Goal: Task Accomplishment & Management: Complete application form

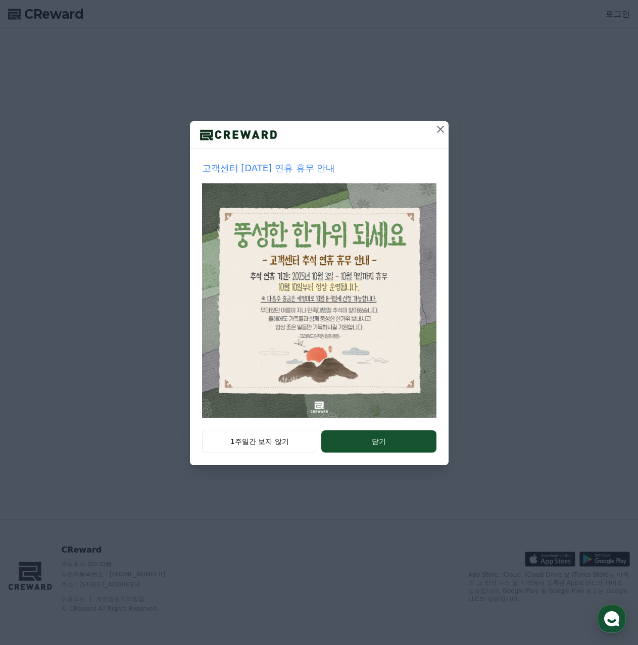
click at [378, 453] on button "닫기" at bounding box center [378, 441] width 115 height 22
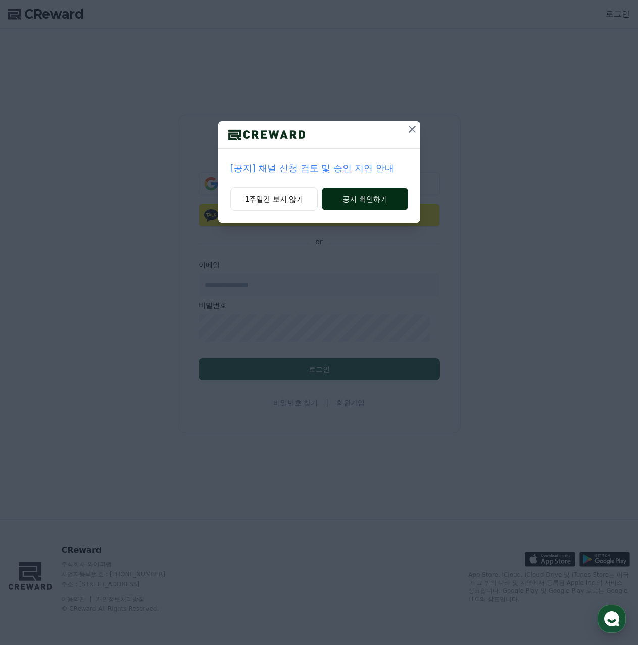
click at [377, 210] on button "공지 확인하기" at bounding box center [365, 199] width 86 height 22
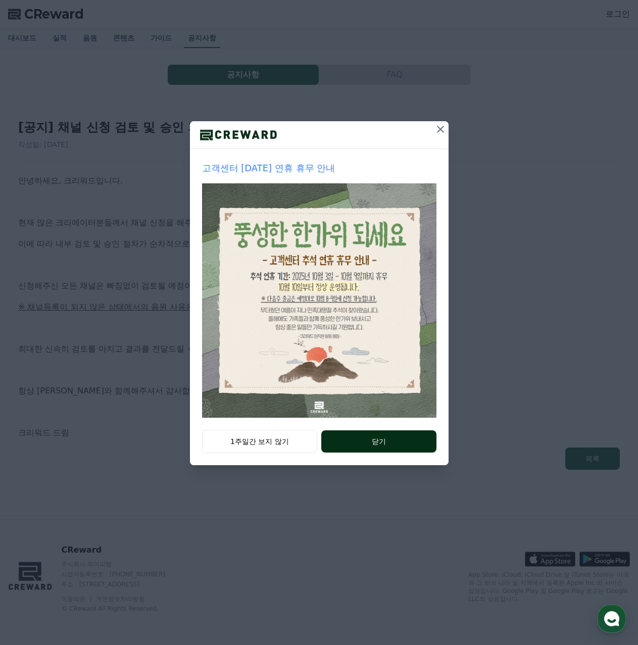
click at [367, 453] on button "닫기" at bounding box center [378, 441] width 115 height 22
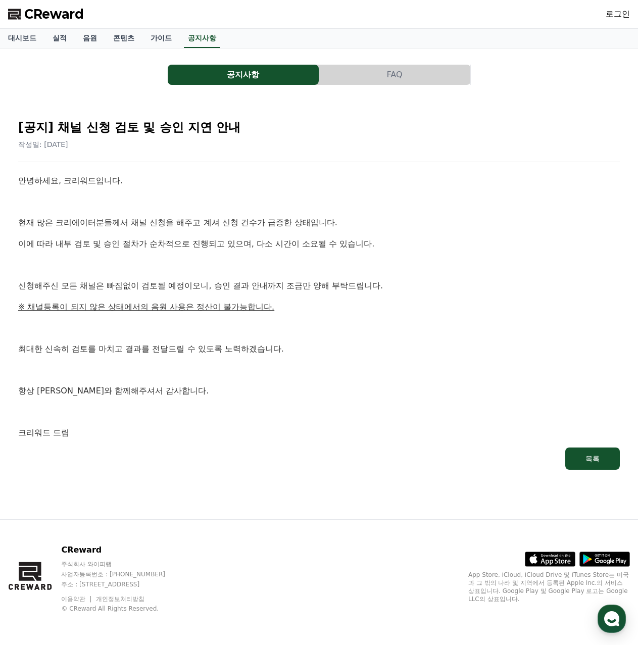
click at [48, 21] on span "CReward" at bounding box center [54, 14] width 60 height 16
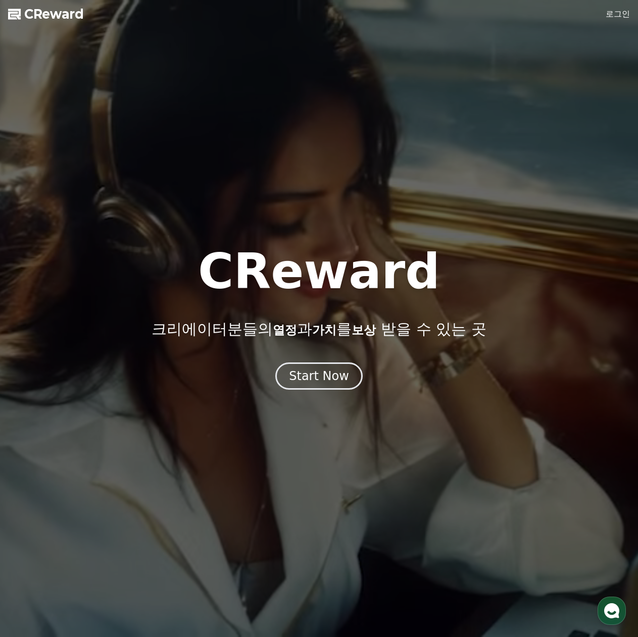
click at [52, 22] on span "CReward" at bounding box center [54, 14] width 60 height 16
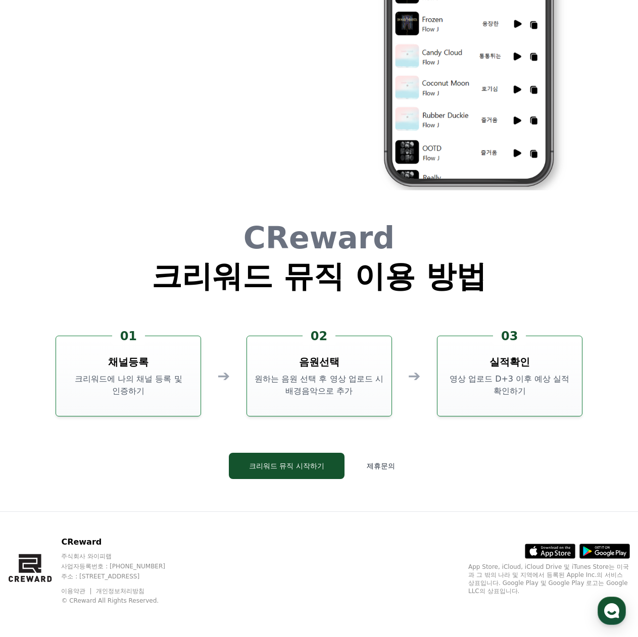
scroll to position [2834, 0]
click at [384, 453] on button "제휴문의" at bounding box center [381, 466] width 57 height 26
click at [91, 536] on p "CReward" at bounding box center [122, 542] width 123 height 12
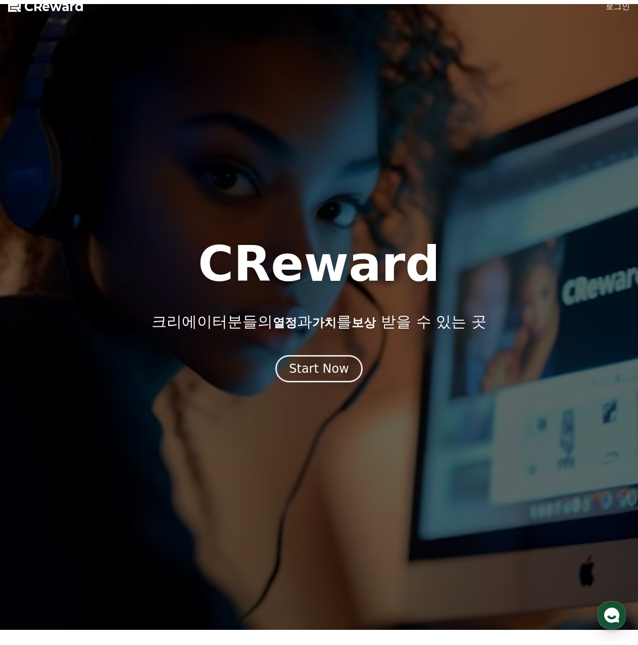
scroll to position [0, 0]
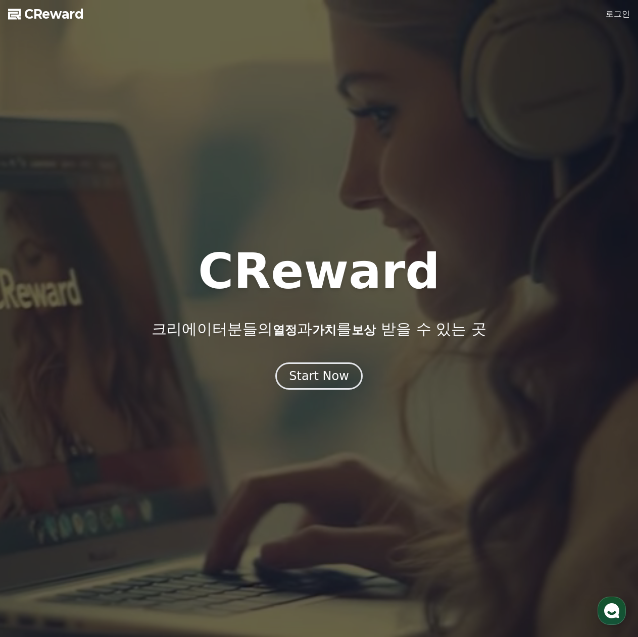
click at [57, 6] on div at bounding box center [319, 318] width 638 height 637
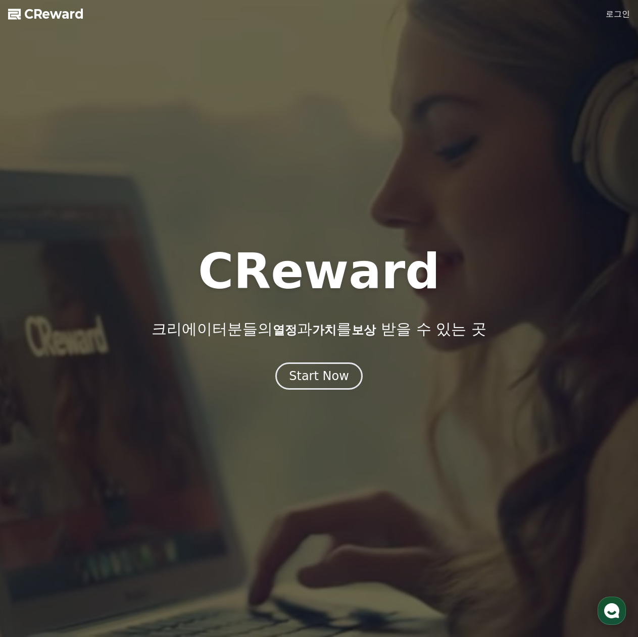
click at [49, 22] on span "CReward" at bounding box center [54, 14] width 60 height 16
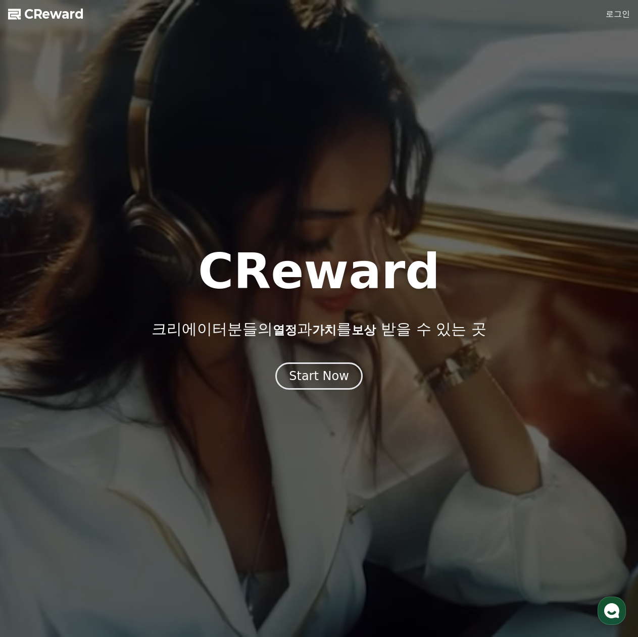
click at [55, 17] on span "CReward" at bounding box center [54, 14] width 60 height 16
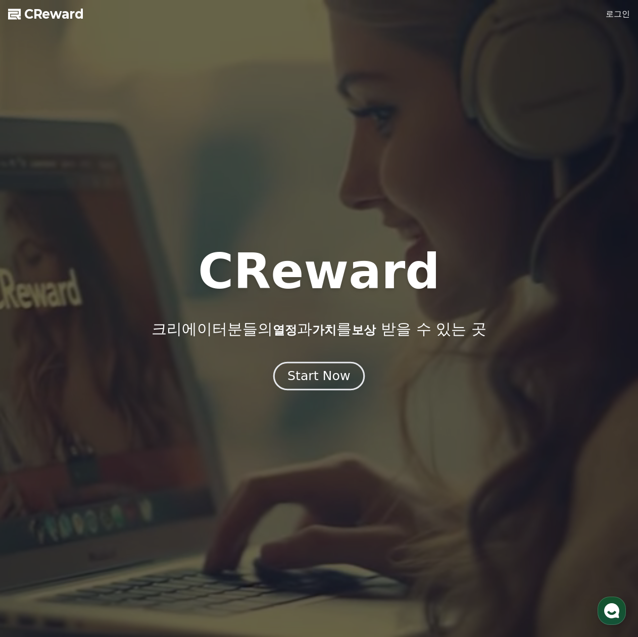
click at [315, 385] on div "Start Now" at bounding box center [318, 376] width 63 height 17
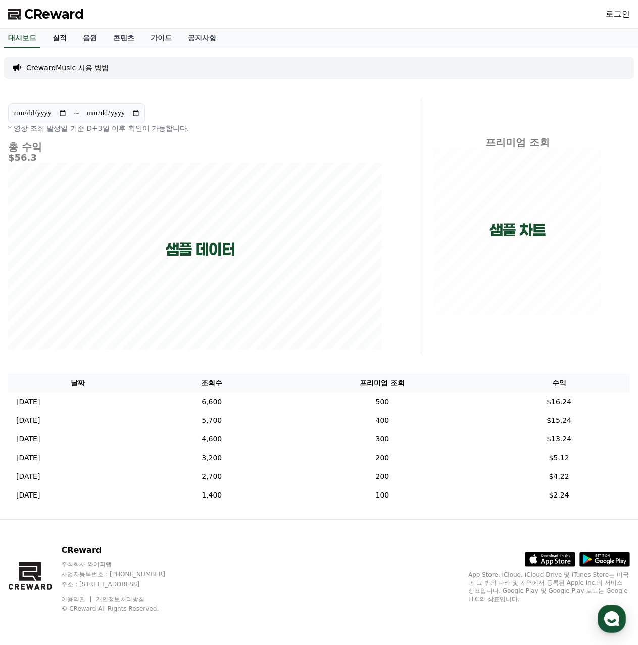
click at [74, 48] on link "실적" at bounding box center [59, 38] width 30 height 19
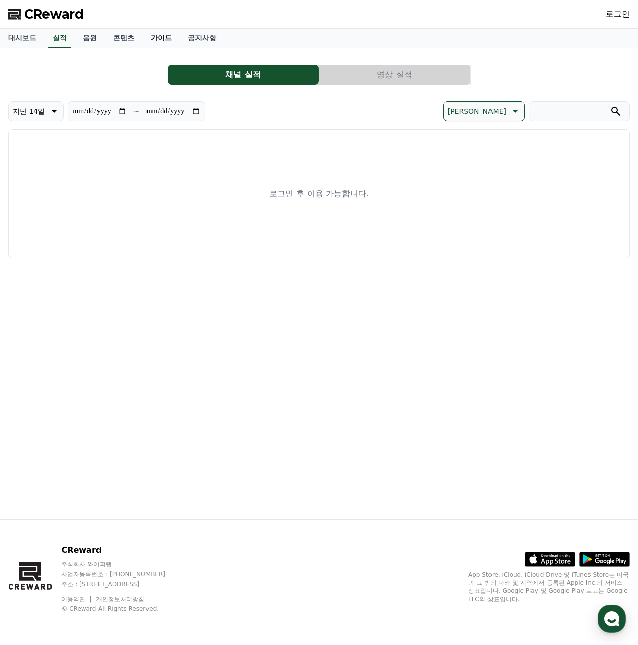
click at [180, 48] on link "가이드" at bounding box center [160, 38] width 37 height 19
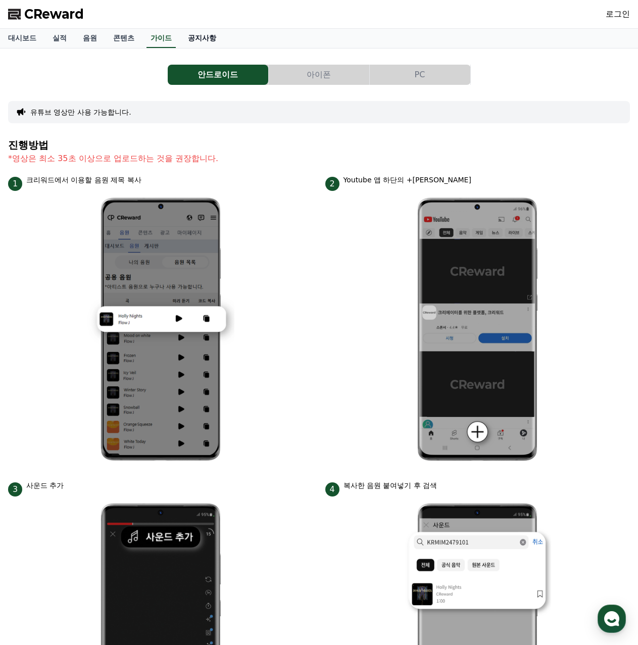
click at [224, 46] on link "공지사항" at bounding box center [202, 38] width 44 height 19
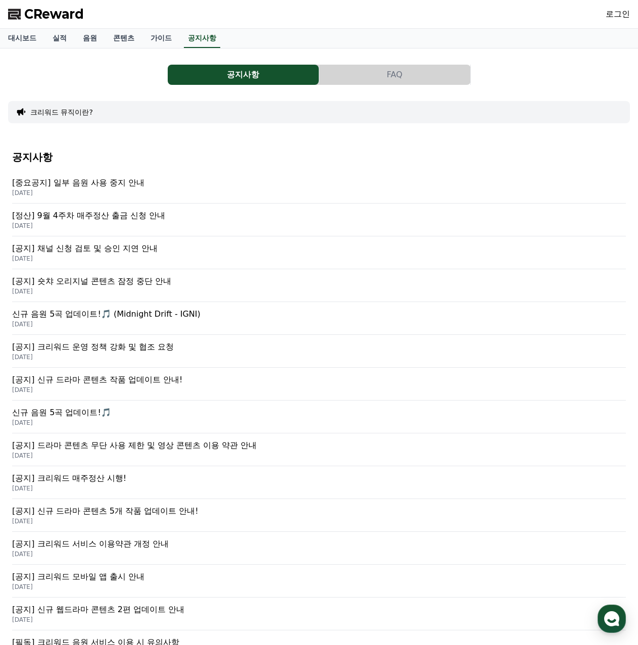
click at [163, 255] on p "[공지] 채널 신청 검토 및 승인 지연 안내" at bounding box center [319, 248] width 614 height 12
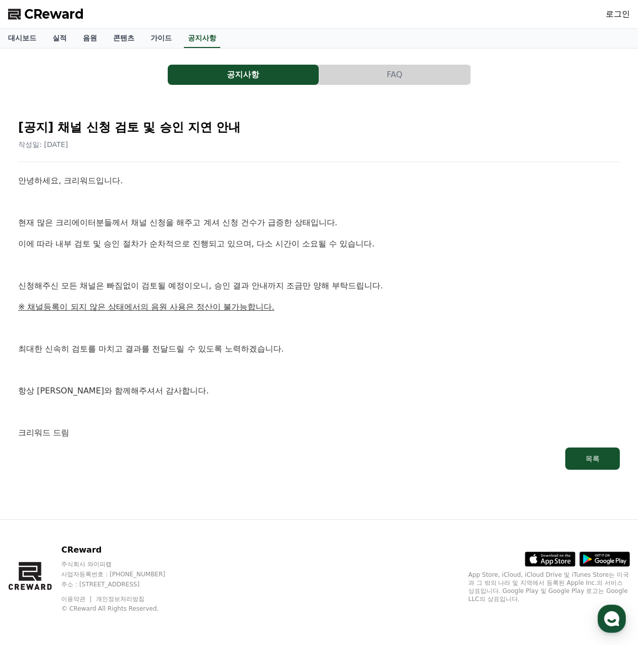
click at [609, 16] on link "로그인" at bounding box center [618, 14] width 24 height 12
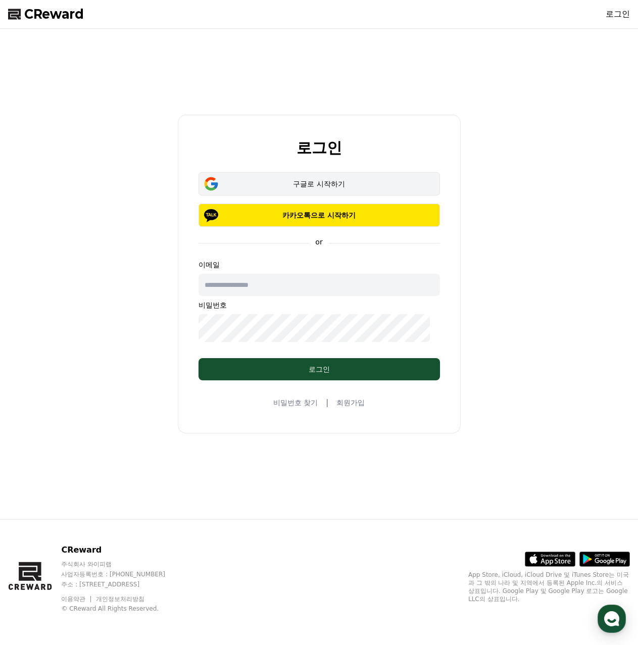
click at [335, 179] on div "구글로 시작하기" at bounding box center [319, 184] width 212 height 10
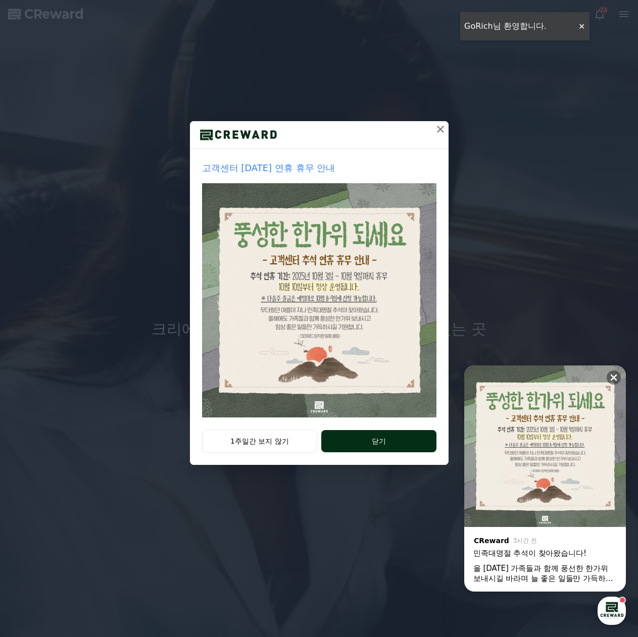
click at [383, 453] on button "닫기" at bounding box center [378, 441] width 115 height 22
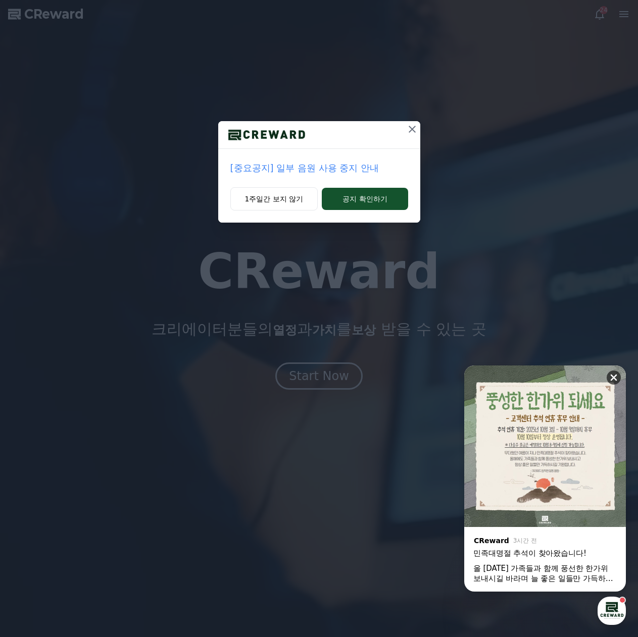
click at [618, 377] on icon at bounding box center [614, 378] width 10 height 10
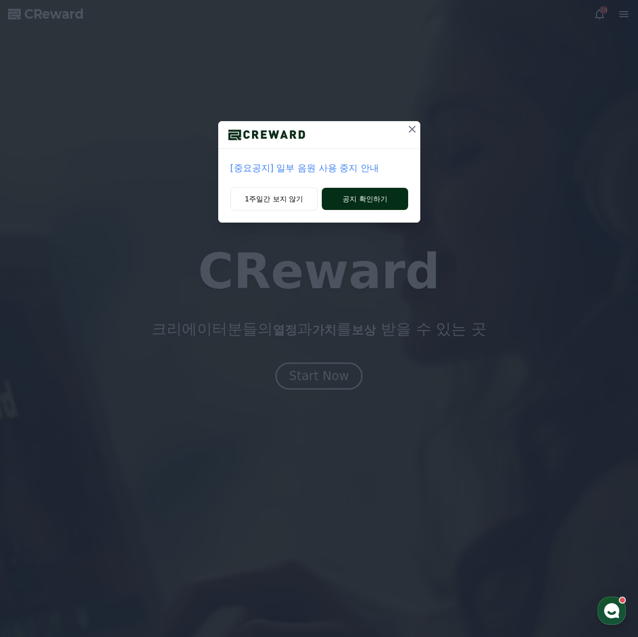
click at [366, 210] on button "공지 확인하기" at bounding box center [365, 199] width 86 height 22
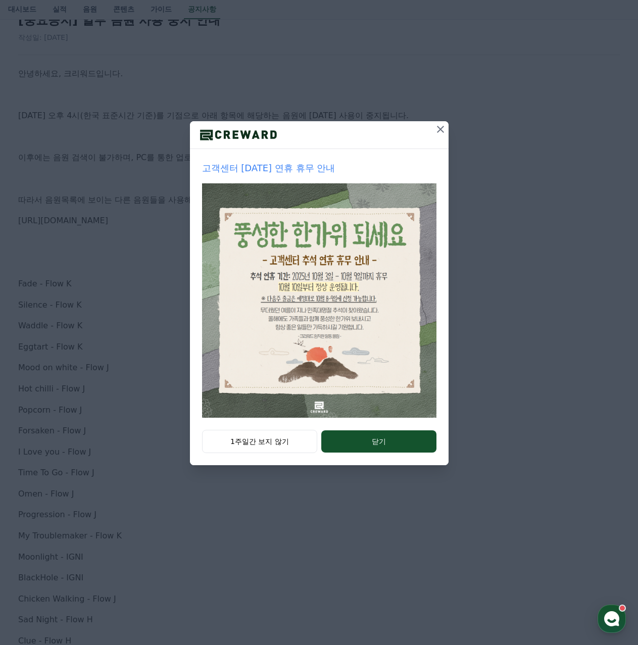
scroll to position [101, 0]
click at [394, 453] on button "닫기" at bounding box center [378, 441] width 115 height 22
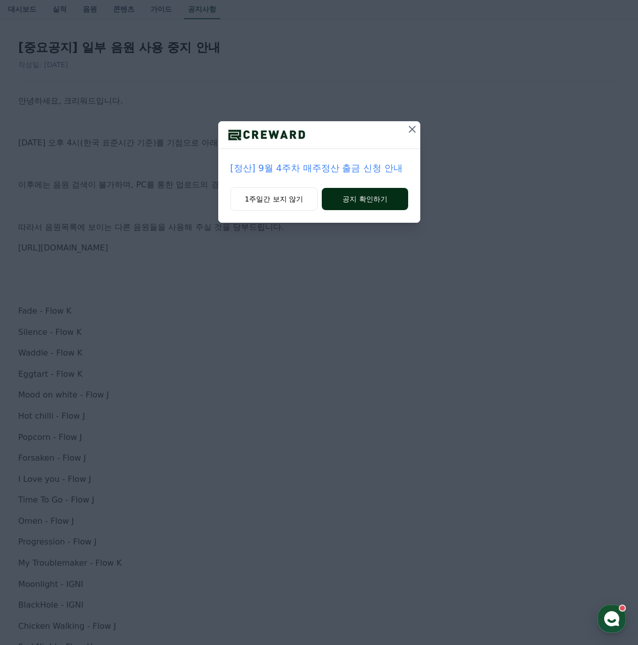
click at [366, 210] on button "공지 확인하기" at bounding box center [365, 199] width 86 height 22
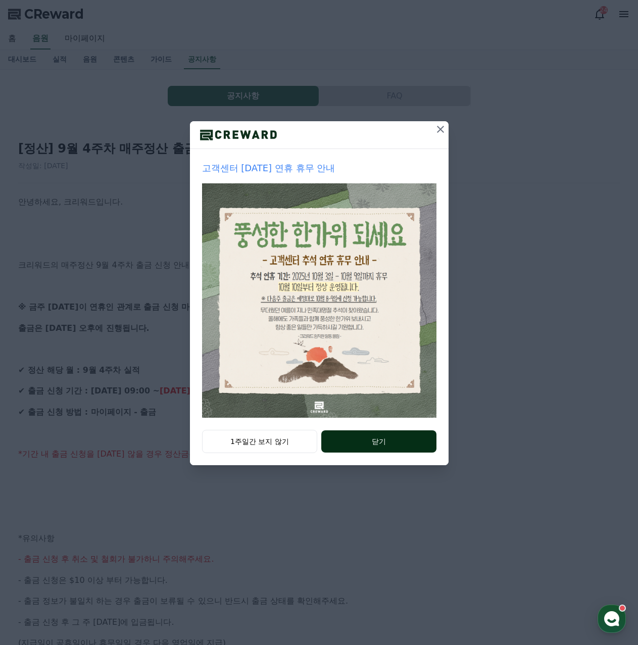
click at [405, 453] on button "닫기" at bounding box center [378, 441] width 115 height 22
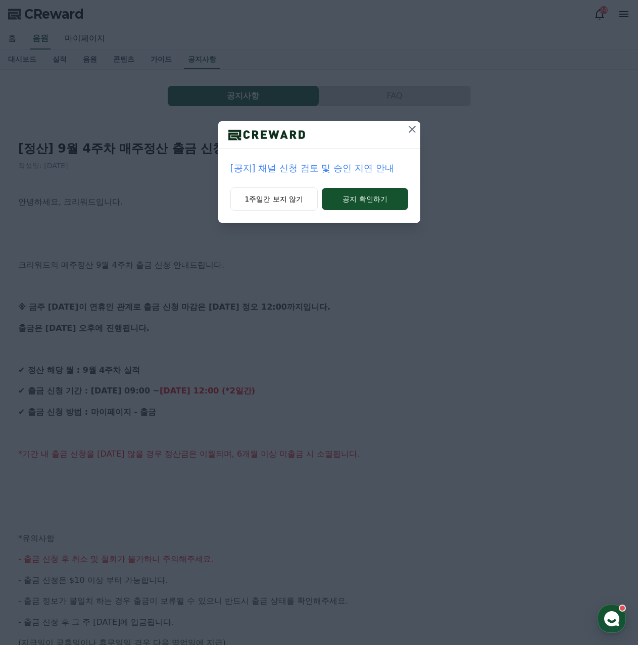
click at [416, 133] on icon at bounding box center [412, 129] width 7 height 7
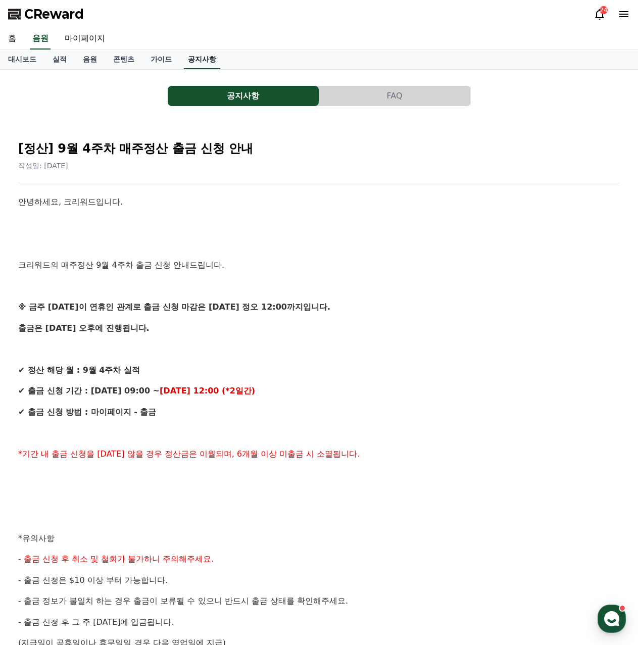
click at [220, 69] on link "공지사항" at bounding box center [202, 59] width 36 height 19
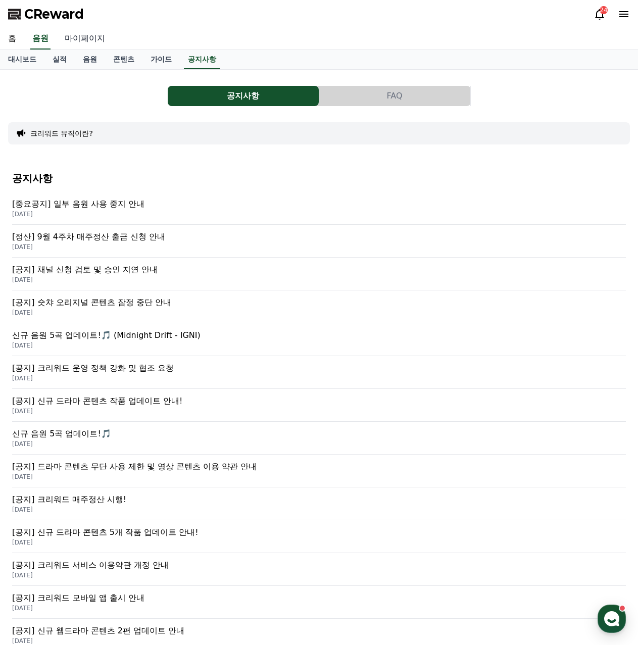
click at [109, 48] on link "마이페이지" at bounding box center [85, 38] width 57 height 21
select select "**********"
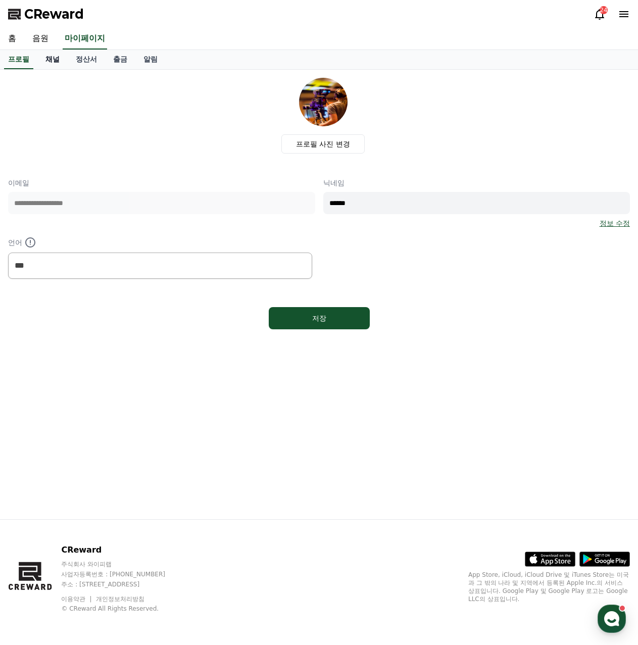
click at [68, 69] on link "채널" at bounding box center [52, 59] width 30 height 19
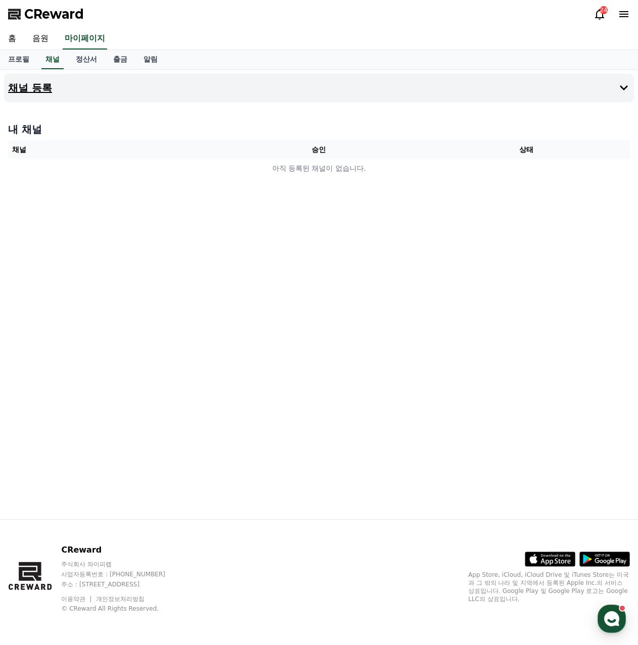
click at [618, 94] on icon at bounding box center [624, 88] width 12 height 12
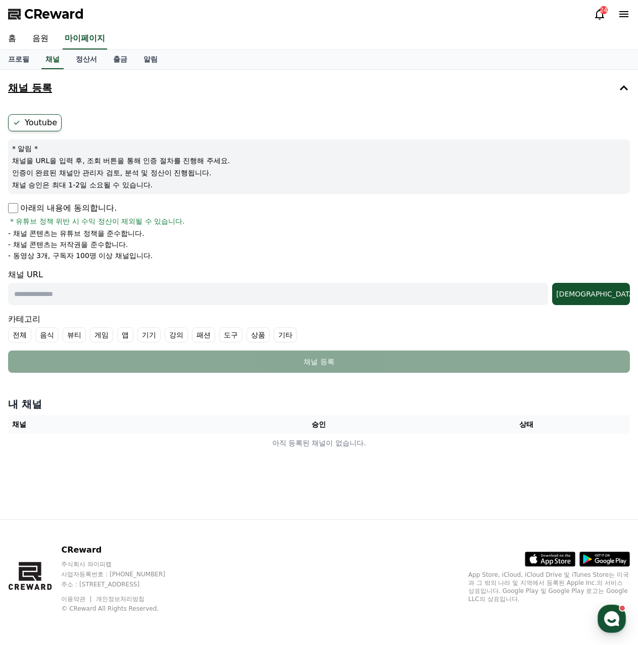
click at [40, 131] on label "Youtube" at bounding box center [35, 122] width 54 height 17
click at [16, 214] on p "아래의 내용에 동의합니다." at bounding box center [62, 208] width 109 height 12
click at [95, 305] on input "text" at bounding box center [278, 294] width 540 height 22
paste input "**********"
type input "**********"
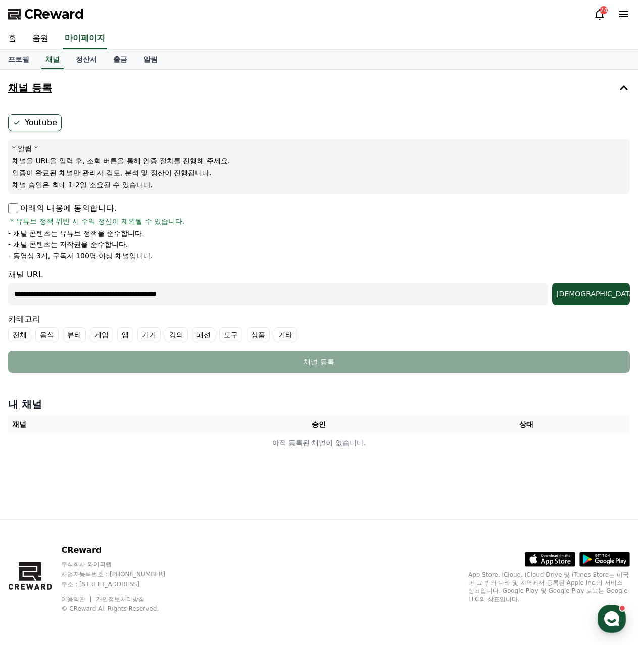
click at [297, 342] on label "기타" at bounding box center [285, 334] width 23 height 15
click at [601, 299] on div "조회" at bounding box center [591, 294] width 70 height 10
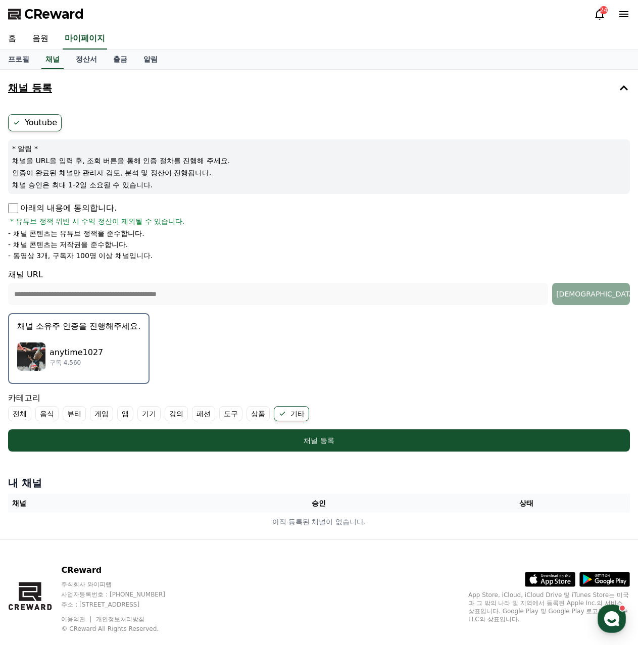
click at [92, 359] on p "anytime1027" at bounding box center [76, 352] width 54 height 12
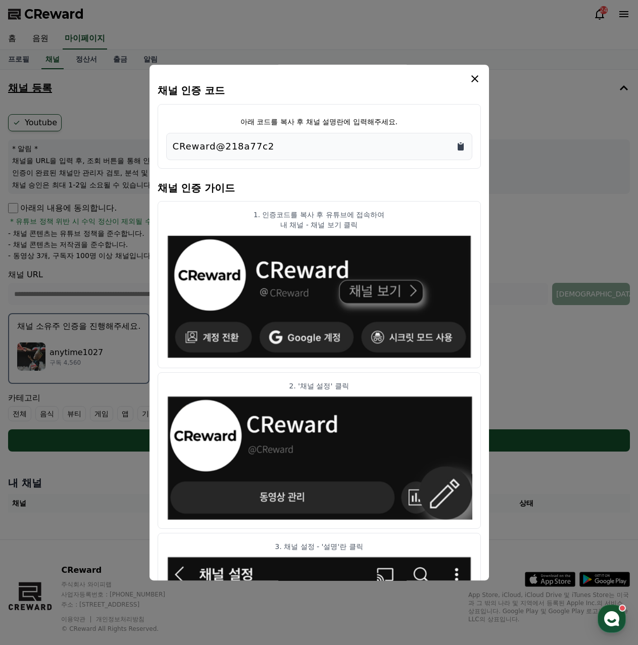
click at [464, 151] on icon "Copy to clipboard" at bounding box center [461, 147] width 6 height 8
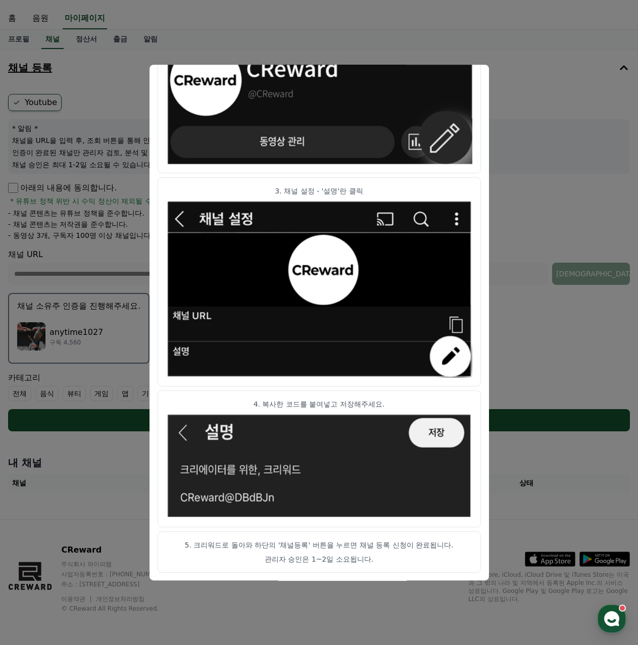
scroll to position [569, 0]
click at [606, 281] on button "close modal" at bounding box center [319, 322] width 638 height 645
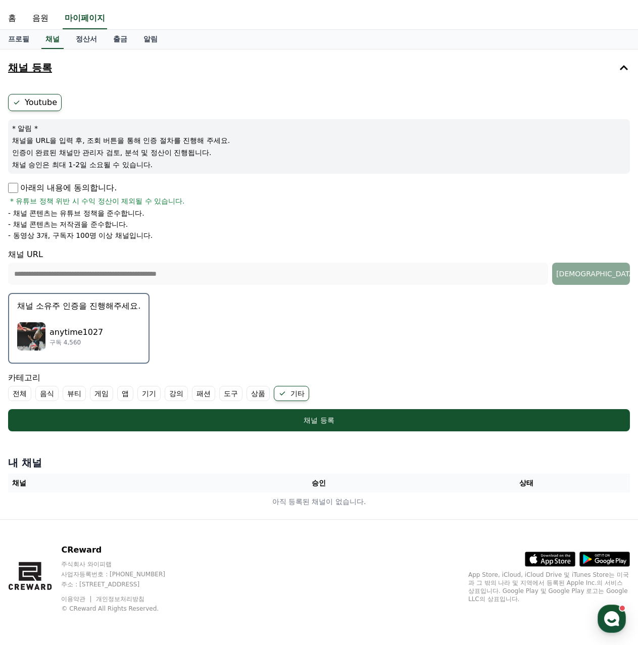
scroll to position [185, 0]
click at [129, 316] on div "anytime1027 구독 4,560" at bounding box center [78, 336] width 123 height 40
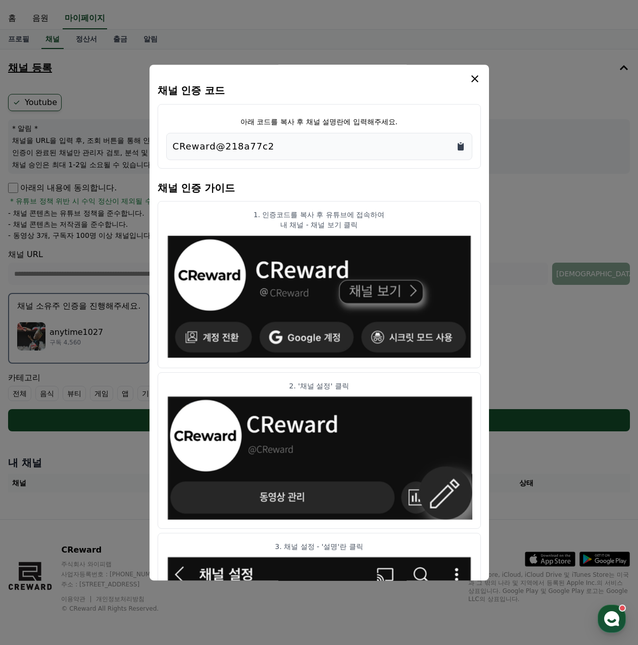
click at [464, 151] on icon "Copy to clipboard" at bounding box center [461, 147] width 6 height 8
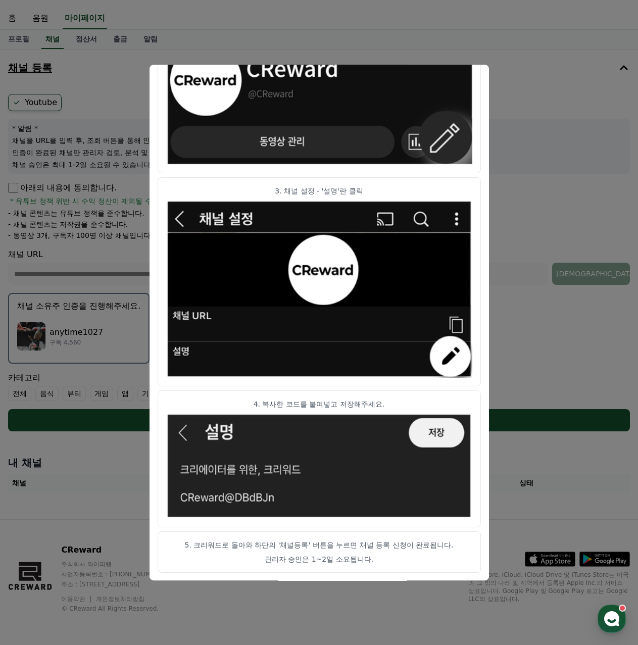
scroll to position [569, 0]
click at [471, 540] on p "5. 크리워드로 돌아와 하단의 '채널등록' 버튼을 누르면 채널 등록 신청이 완료됩니다." at bounding box center [319, 545] width 306 height 10
click at [339, 458] on img "modal" at bounding box center [319, 466] width 306 height 106
click at [427, 177] on article "3. 채널 설정 - '설명'란 클릭" at bounding box center [319, 281] width 323 height 209
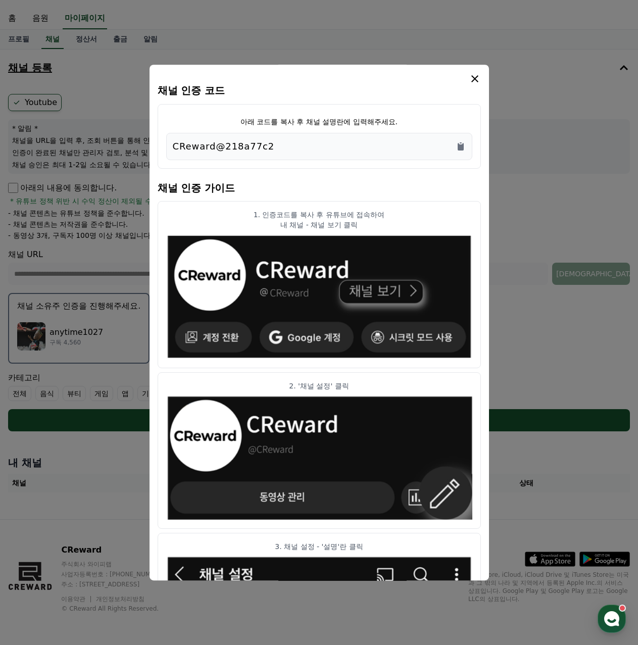
scroll to position [84, 0]
click at [481, 80] on icon "modal" at bounding box center [475, 79] width 12 height 12
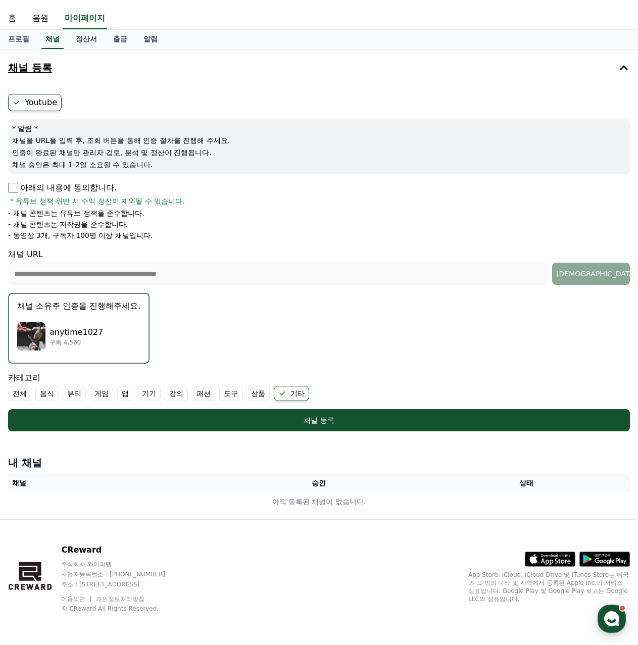
scroll to position [185, 0]
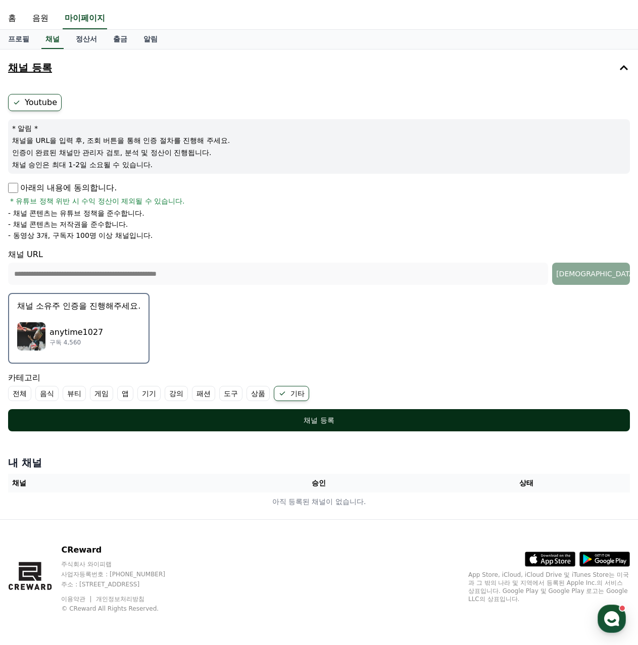
click at [337, 415] on div "채널 등록" at bounding box center [318, 420] width 581 height 10
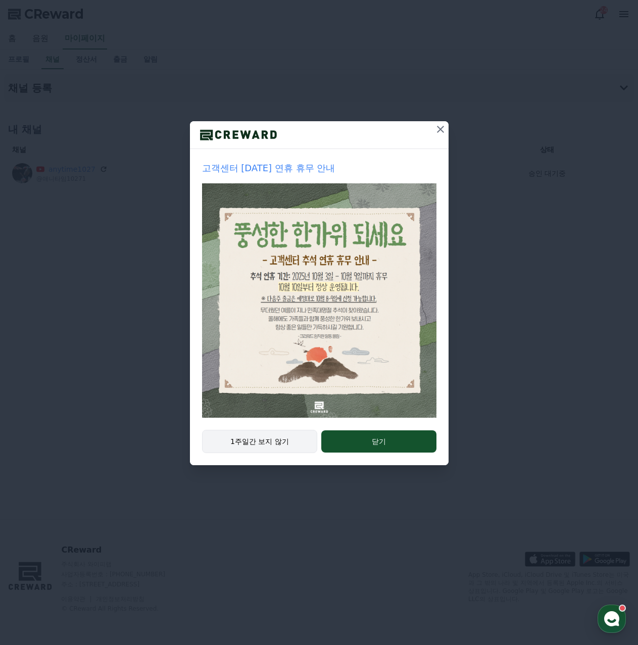
click at [269, 453] on button "1주일간 보지 않기" at bounding box center [260, 441] width 116 height 23
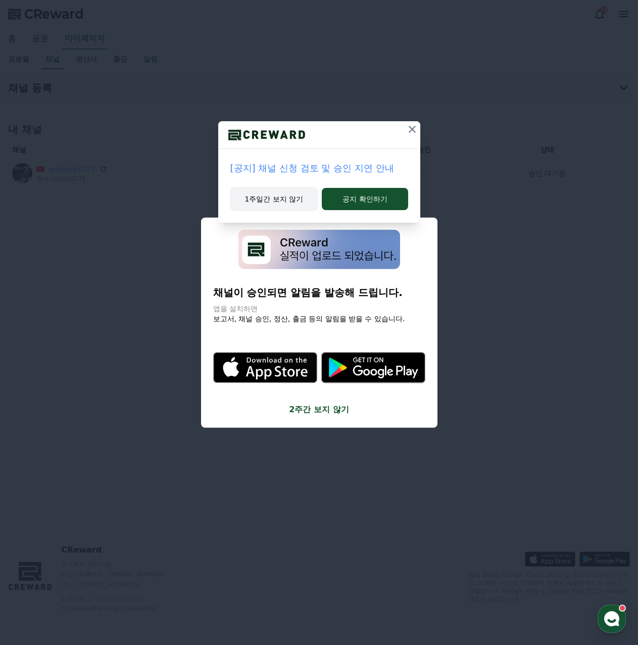
click at [272, 211] on button "1주일간 보지 않기" at bounding box center [274, 198] width 88 height 23
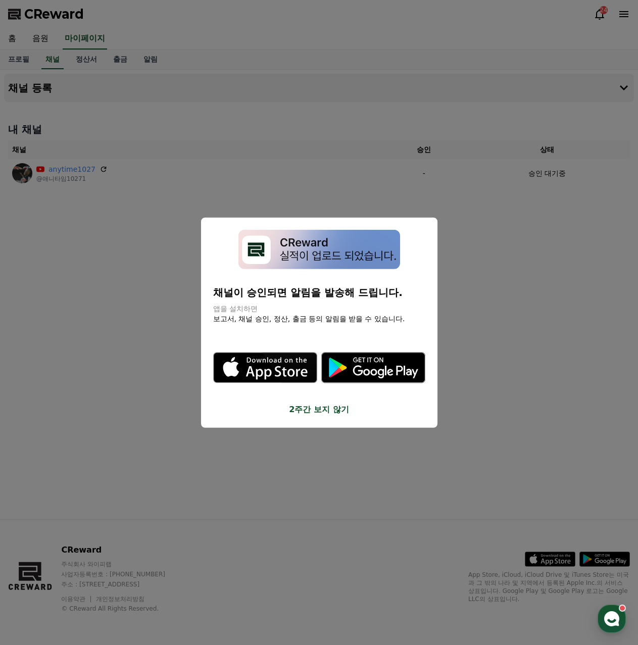
click at [316, 416] on button "2주간 보지 않기" at bounding box center [319, 410] width 212 height 12
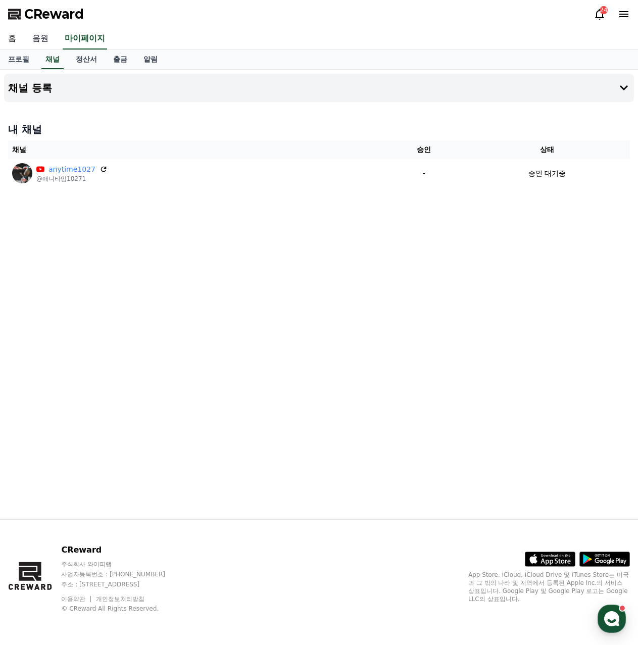
click at [52, 47] on link "음원" at bounding box center [40, 38] width 32 height 21
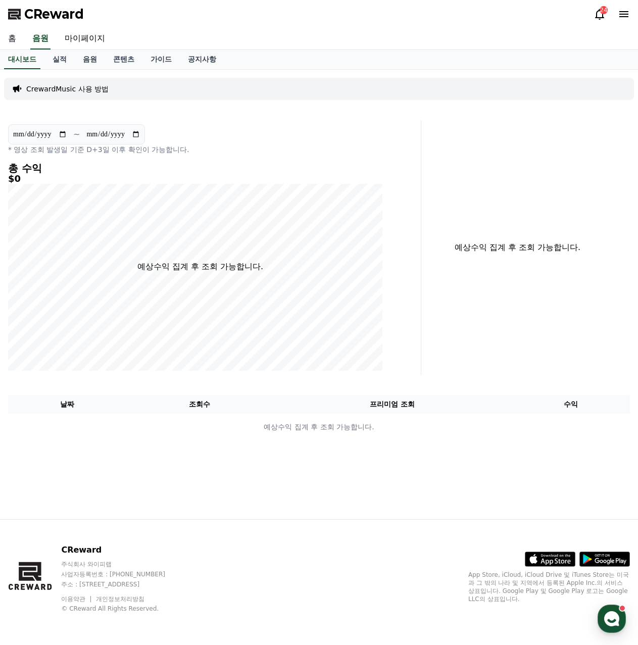
click at [19, 43] on link "홈" at bounding box center [12, 38] width 24 height 21
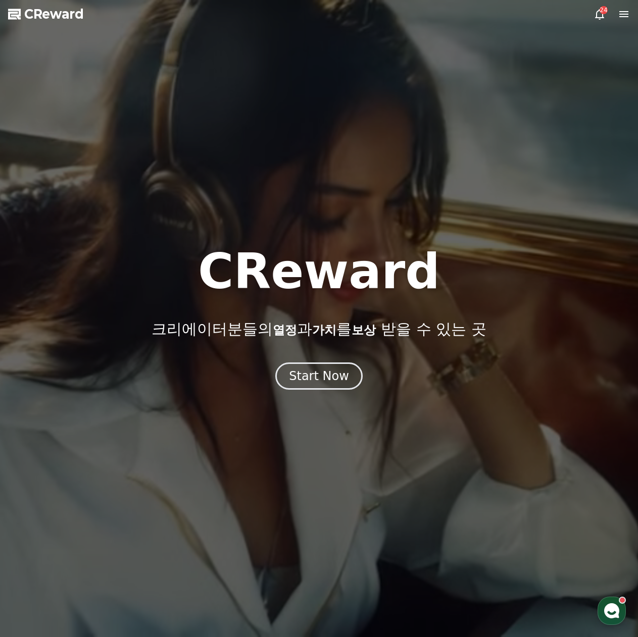
click at [593, 19] on icon at bounding box center [599, 14] width 12 height 12
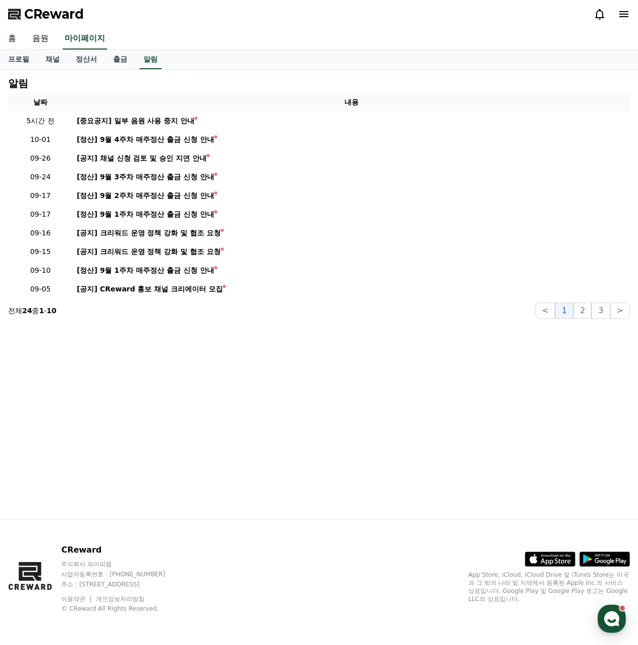
click at [5, 40] on link "홈" at bounding box center [12, 38] width 24 height 21
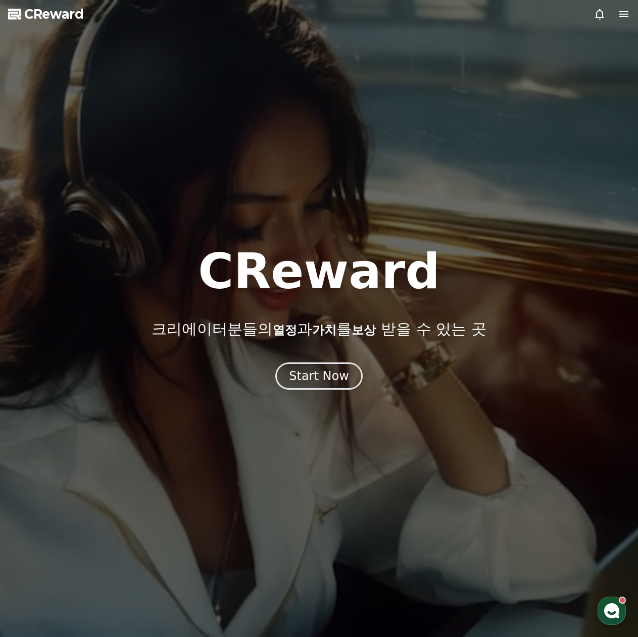
click at [634, 21] on div at bounding box center [319, 318] width 638 height 637
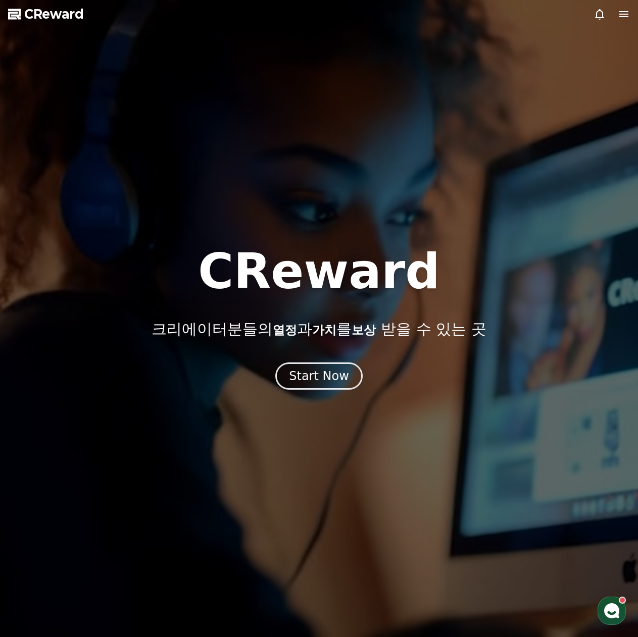
click at [628, 18] on div at bounding box center [319, 318] width 638 height 637
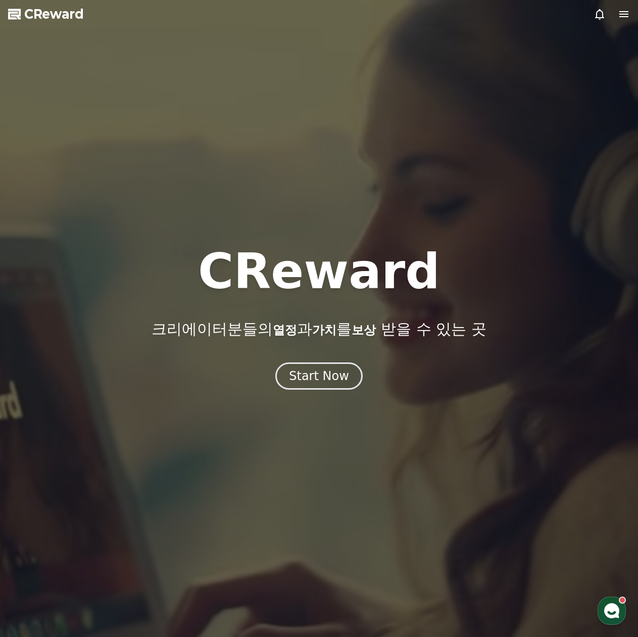
click at [619, 17] on icon at bounding box center [623, 14] width 9 height 6
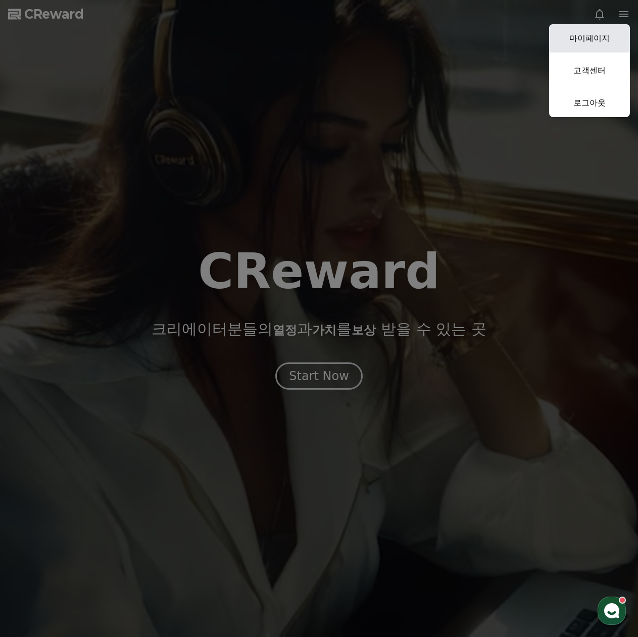
click at [592, 43] on link "마이페이지" at bounding box center [589, 38] width 81 height 28
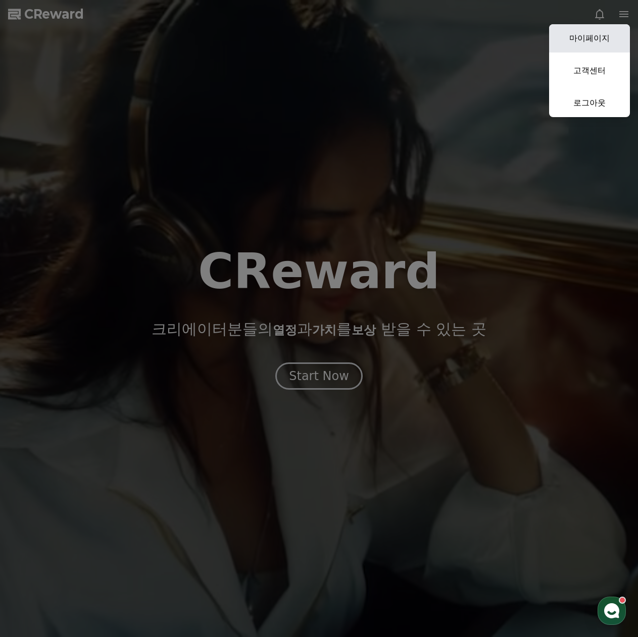
select select "**********"
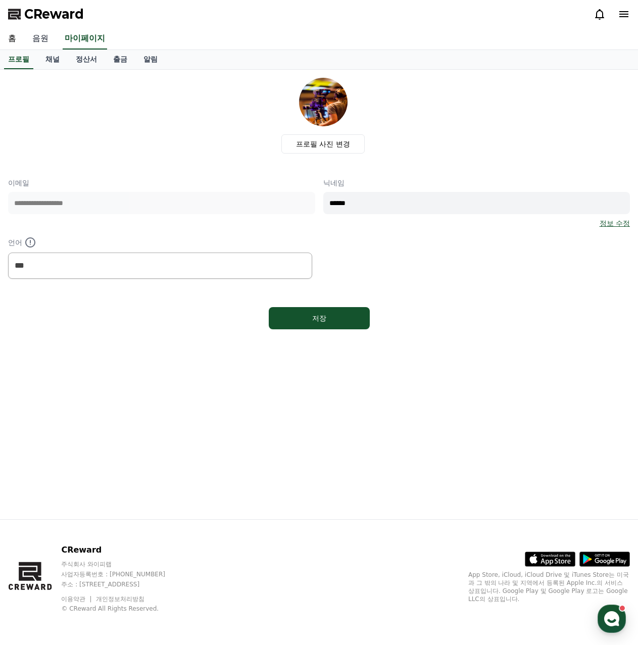
click at [48, 48] on link "음원" at bounding box center [40, 38] width 32 height 21
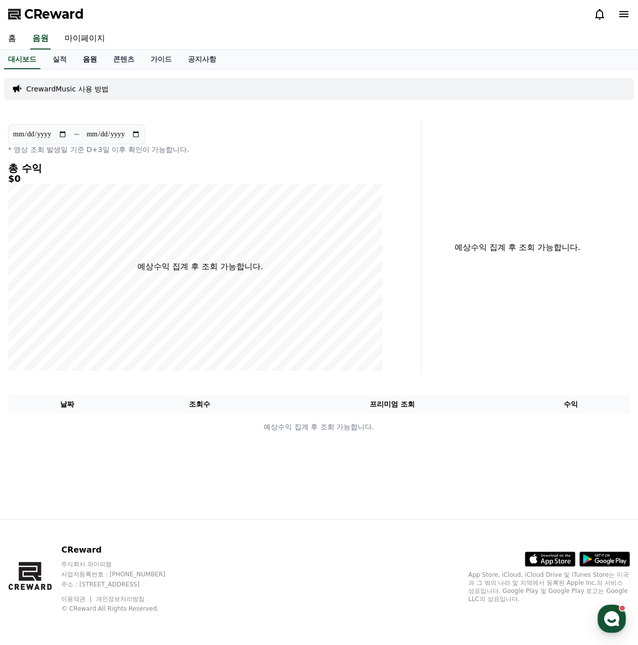
click at [104, 69] on link "음원" at bounding box center [90, 59] width 30 height 19
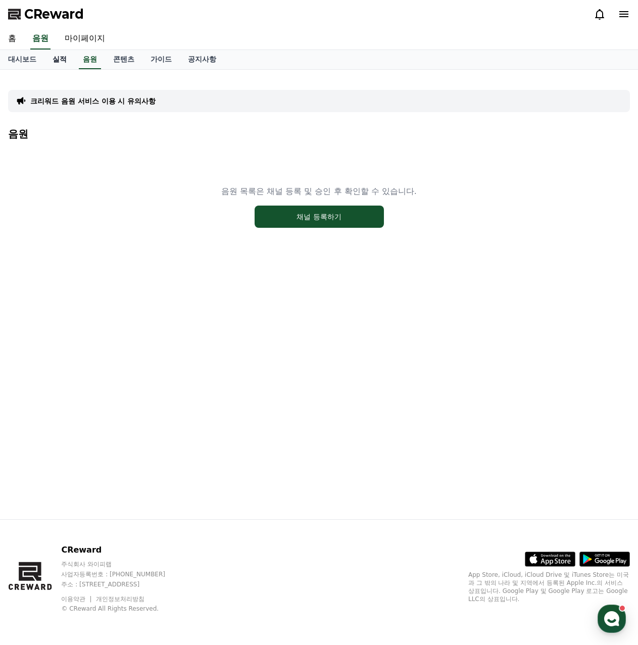
click at [70, 69] on link "실적" at bounding box center [59, 59] width 30 height 19
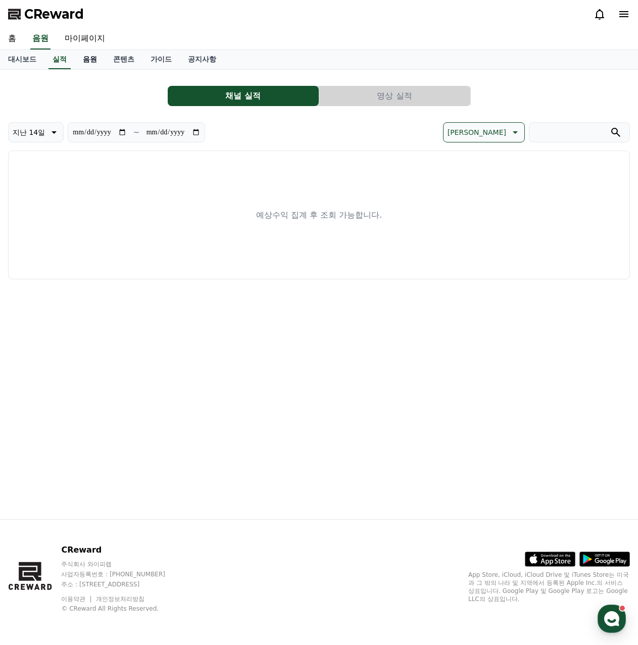
click at [105, 69] on link "음원" at bounding box center [90, 59] width 30 height 19
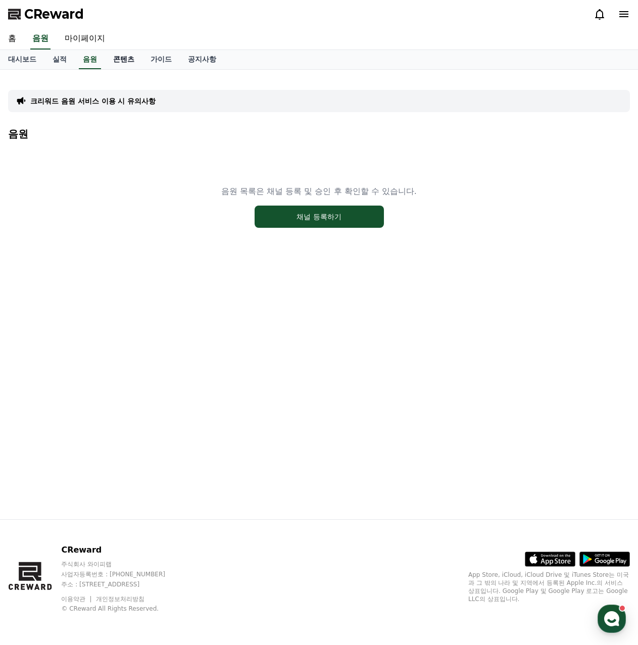
drag, startPoint x: 142, startPoint y: 78, endPoint x: 162, endPoint y: 81, distance: 19.9
click at [142, 69] on link "콘텐츠" at bounding box center [123, 59] width 37 height 19
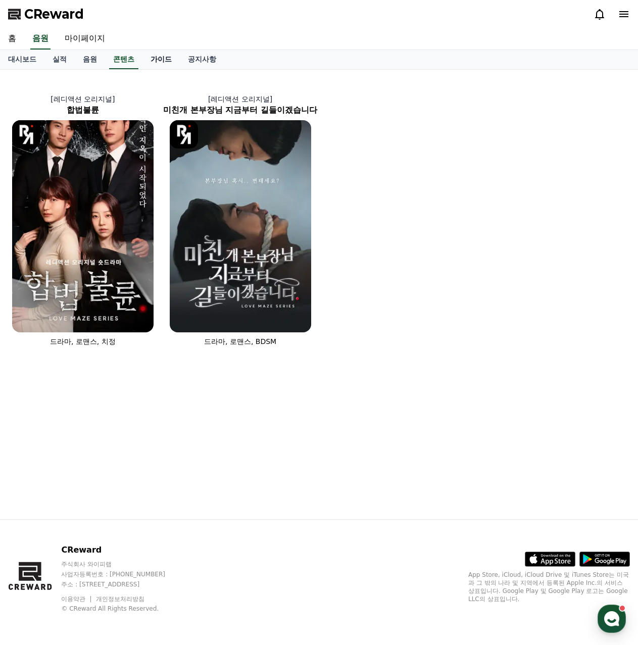
click at [180, 69] on link "가이드" at bounding box center [160, 59] width 37 height 19
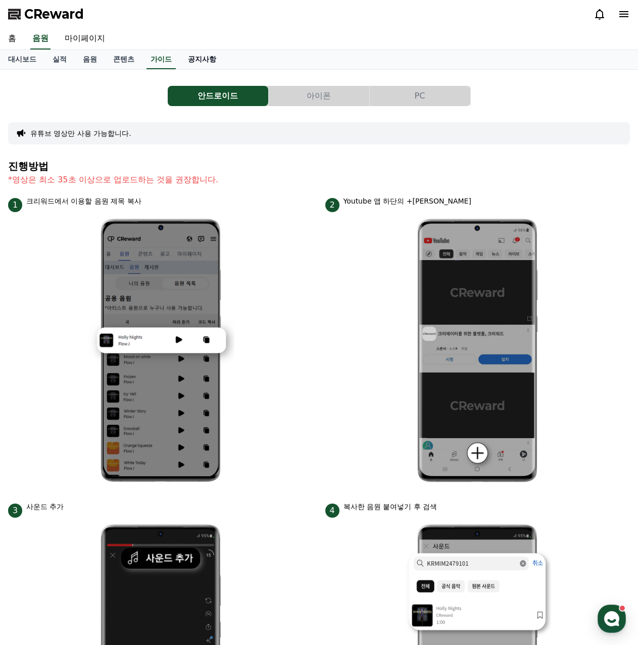
click at [224, 69] on link "공지사항" at bounding box center [202, 59] width 44 height 19
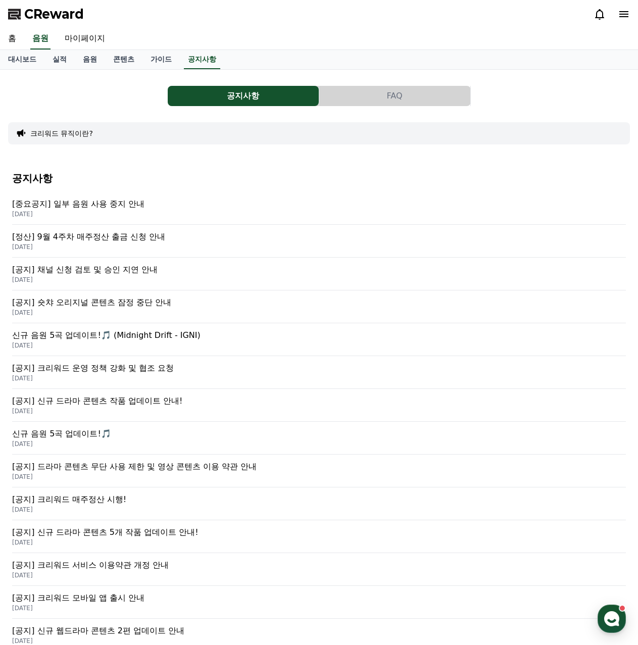
click at [541, 106] on div "공지사항 FAQ" at bounding box center [319, 96] width 622 height 20
click at [78, 106] on div "공지사항 FAQ" at bounding box center [319, 96] width 622 height 20
click at [13, 49] on link "홈" at bounding box center [12, 38] width 24 height 21
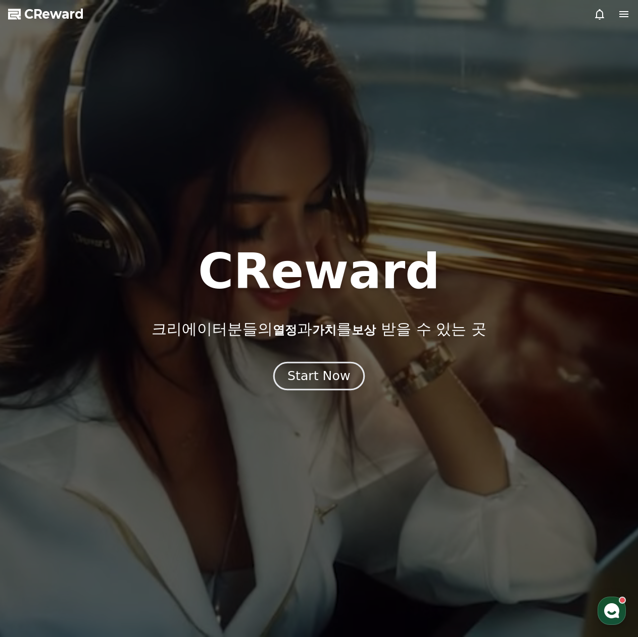
click at [321, 385] on div "Start Now" at bounding box center [318, 376] width 63 height 17
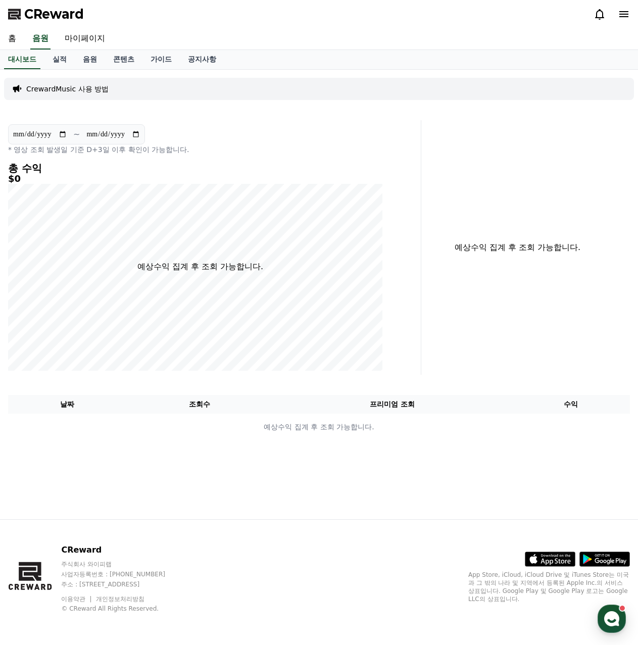
click at [618, 17] on icon at bounding box center [624, 14] width 12 height 12
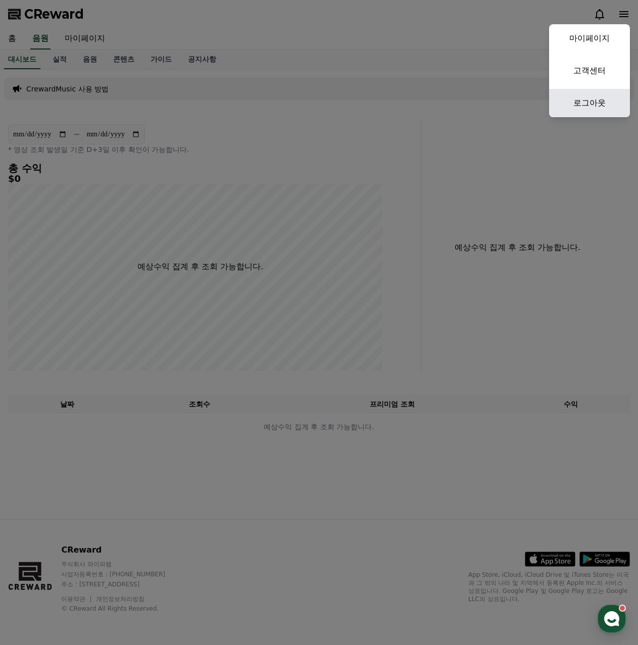
click at [586, 117] on link "로그아웃" at bounding box center [589, 103] width 81 height 28
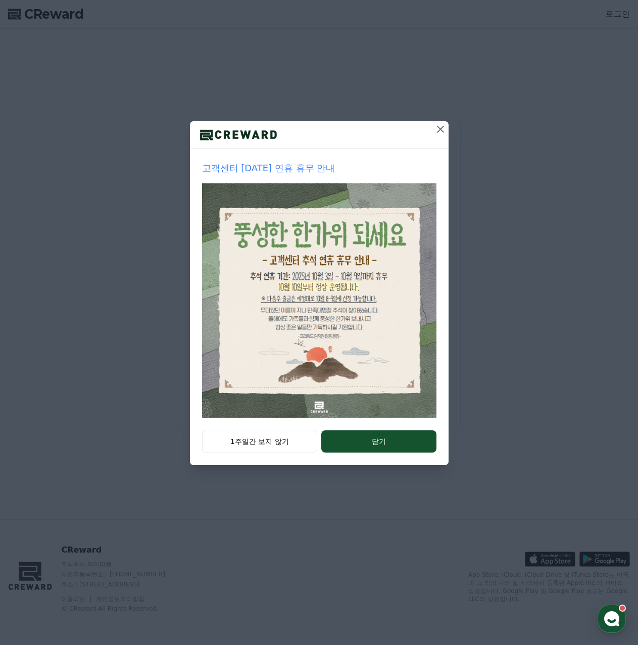
click at [446, 135] on icon at bounding box center [440, 129] width 12 height 12
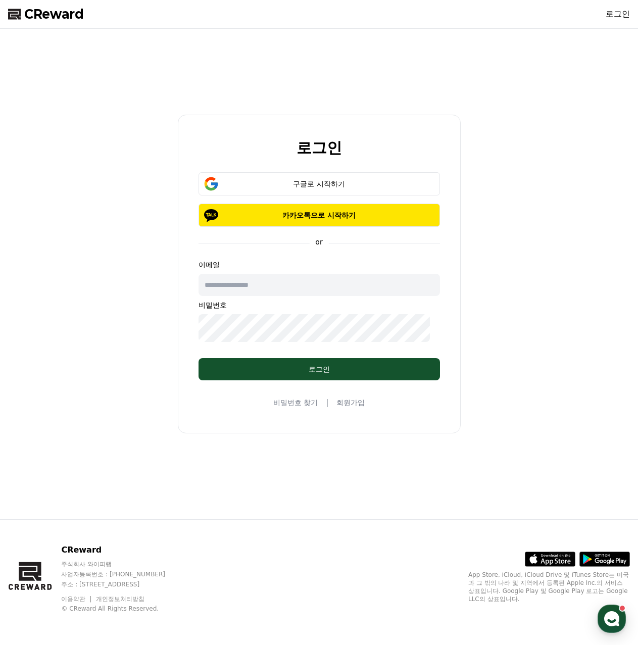
drag, startPoint x: 491, startPoint y: 0, endPoint x: 396, endPoint y: 15, distance: 95.7
click at [396, 15] on div "CReward 로그인" at bounding box center [319, 14] width 638 height 28
